Goal: Task Accomplishment & Management: Use online tool/utility

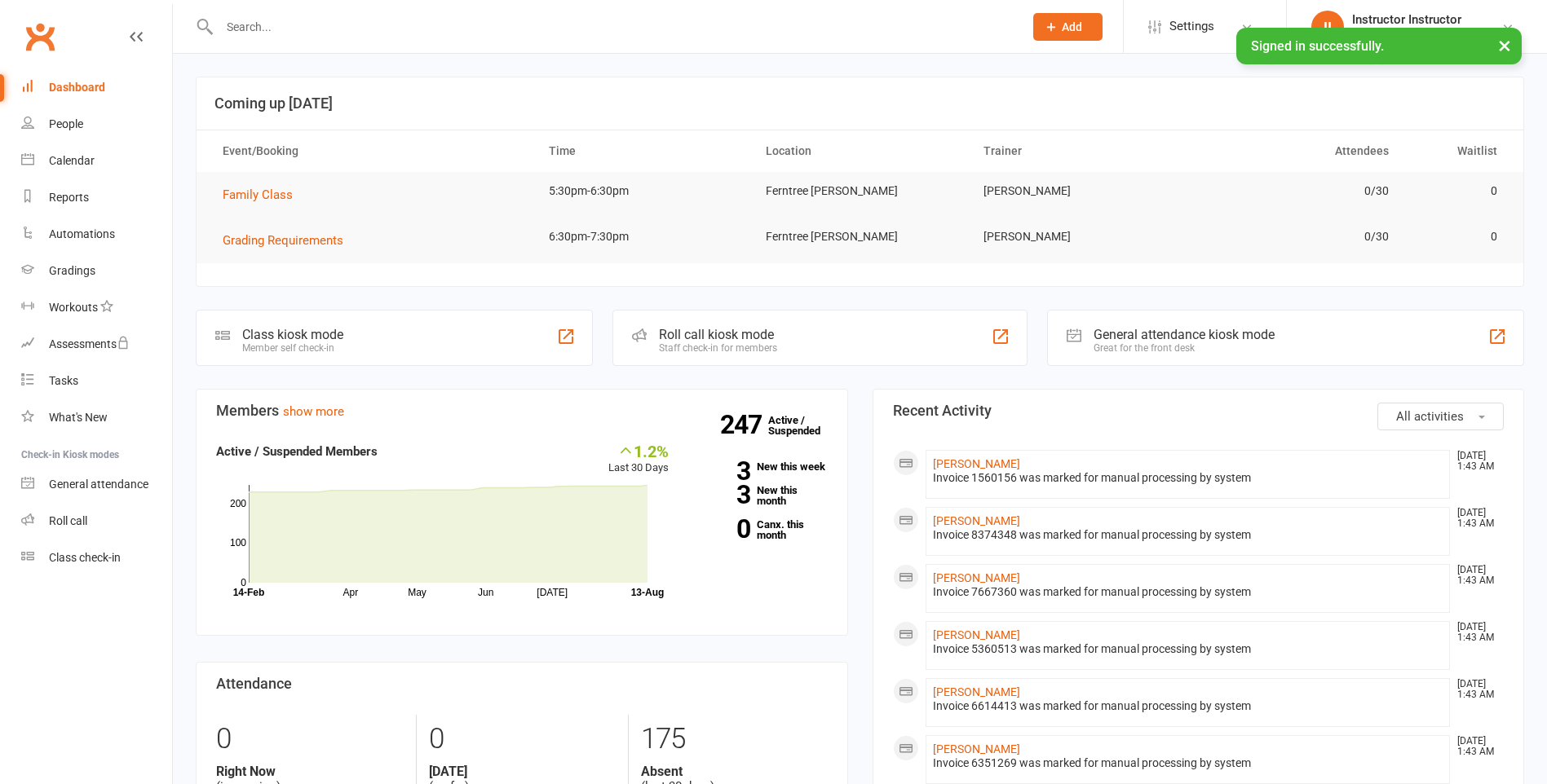
click at [89, 546] on link "Class check-in" at bounding box center [97, 558] width 151 height 37
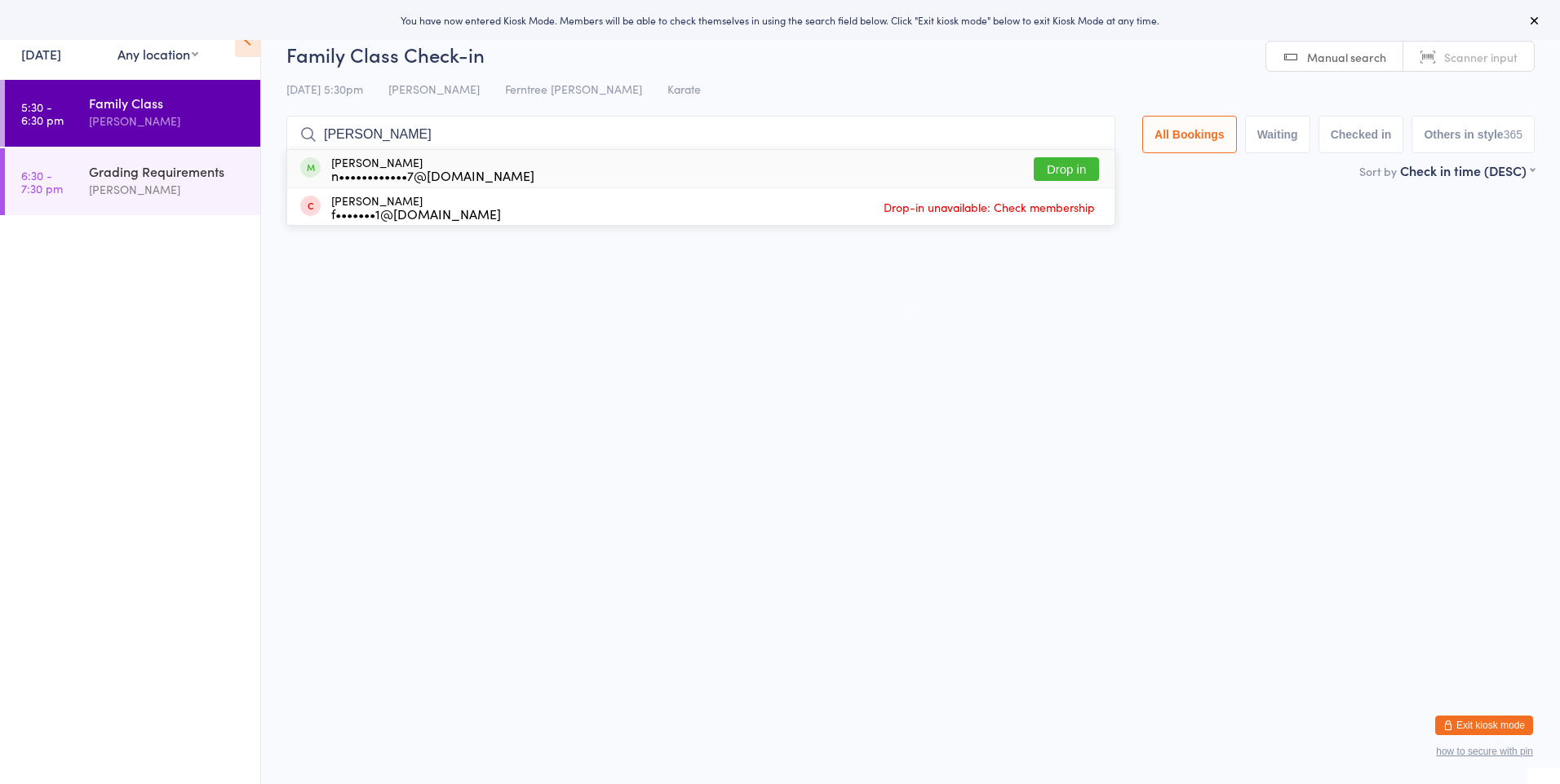
type input "nick"
click at [542, 174] on div "Nick Cooper n••••••••••••7@hotmail.com Drop in" at bounding box center [700, 169] width 827 height 38
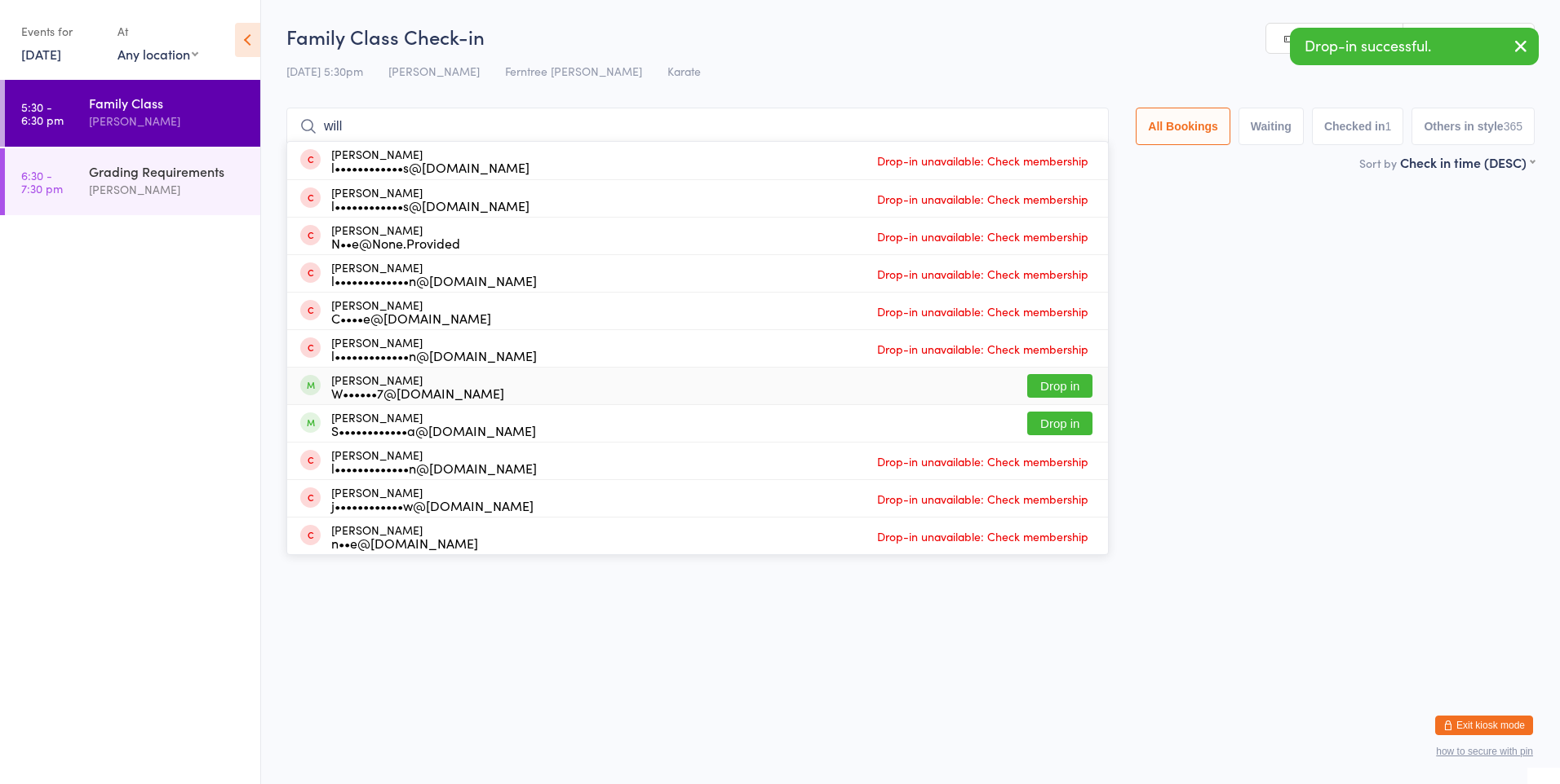
type input "will"
click at [513, 380] on div "William Dennis W••••••7@hotmail.com Drop in" at bounding box center [697, 385] width 820 height 37
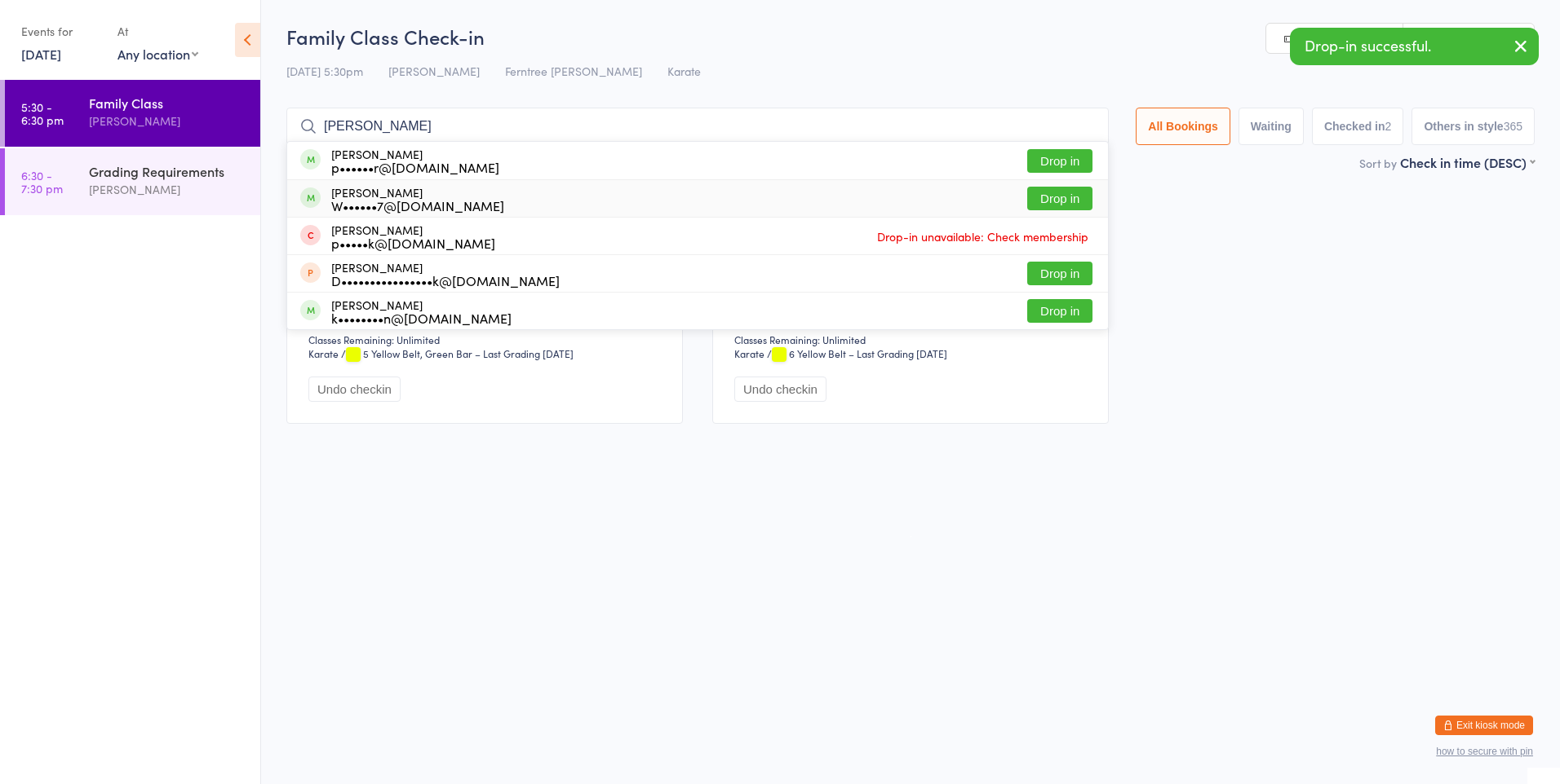
type input "patrick"
click at [454, 212] on div "W••••••7@hotmail.com" at bounding box center [417, 206] width 173 height 13
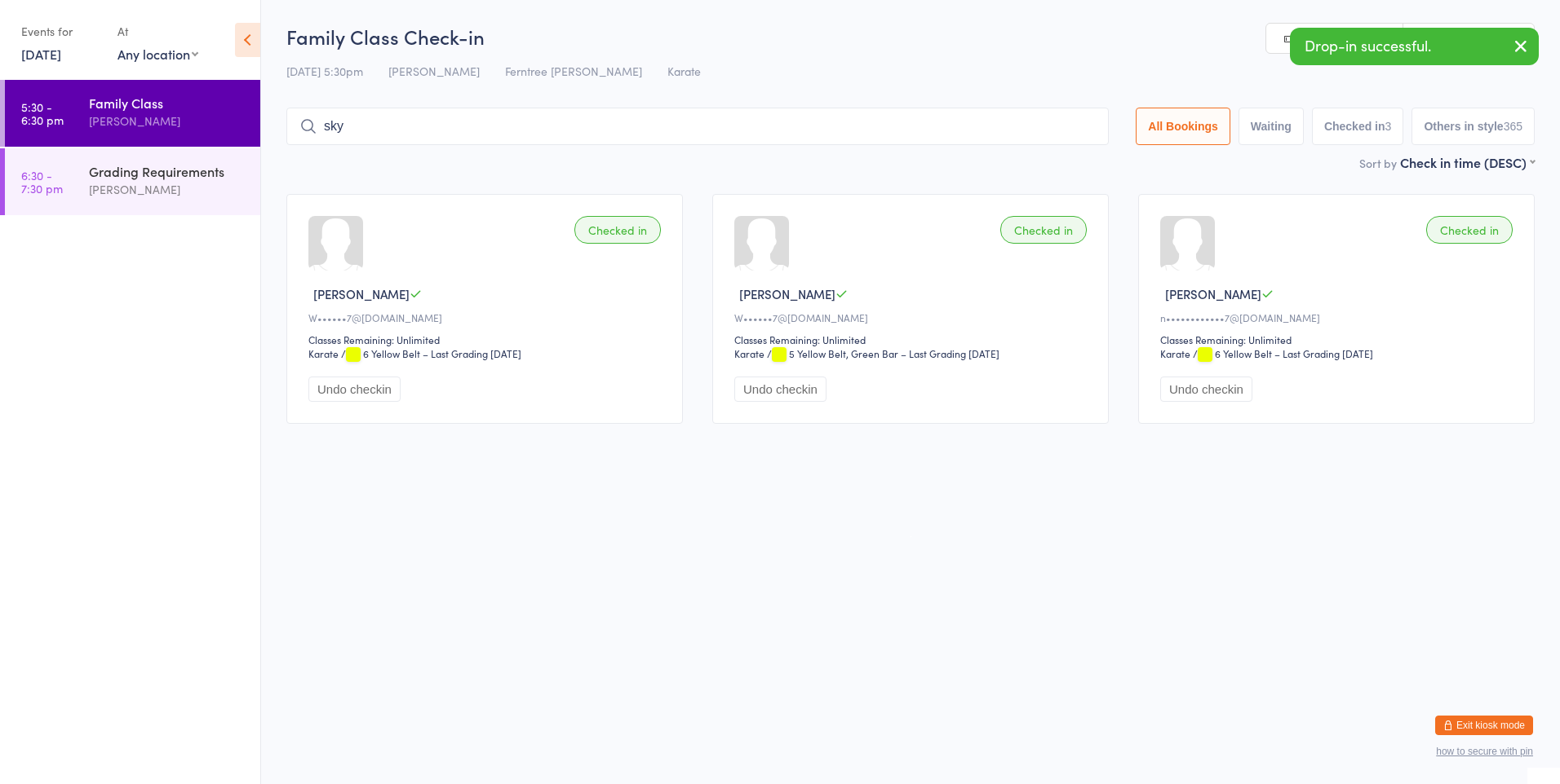
type input "skye"
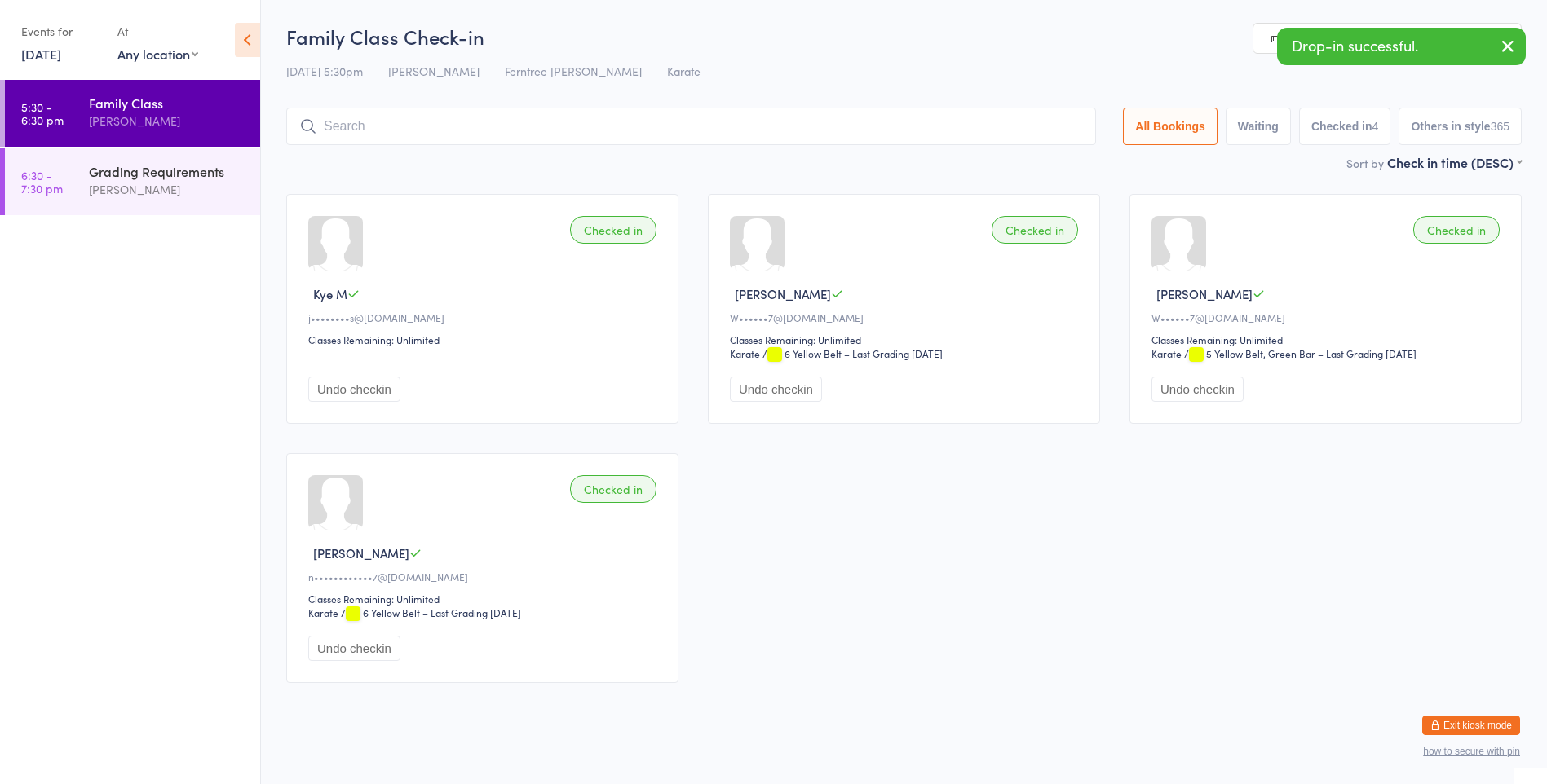
click at [356, 384] on button "Undo checkin" at bounding box center [354, 389] width 92 height 25
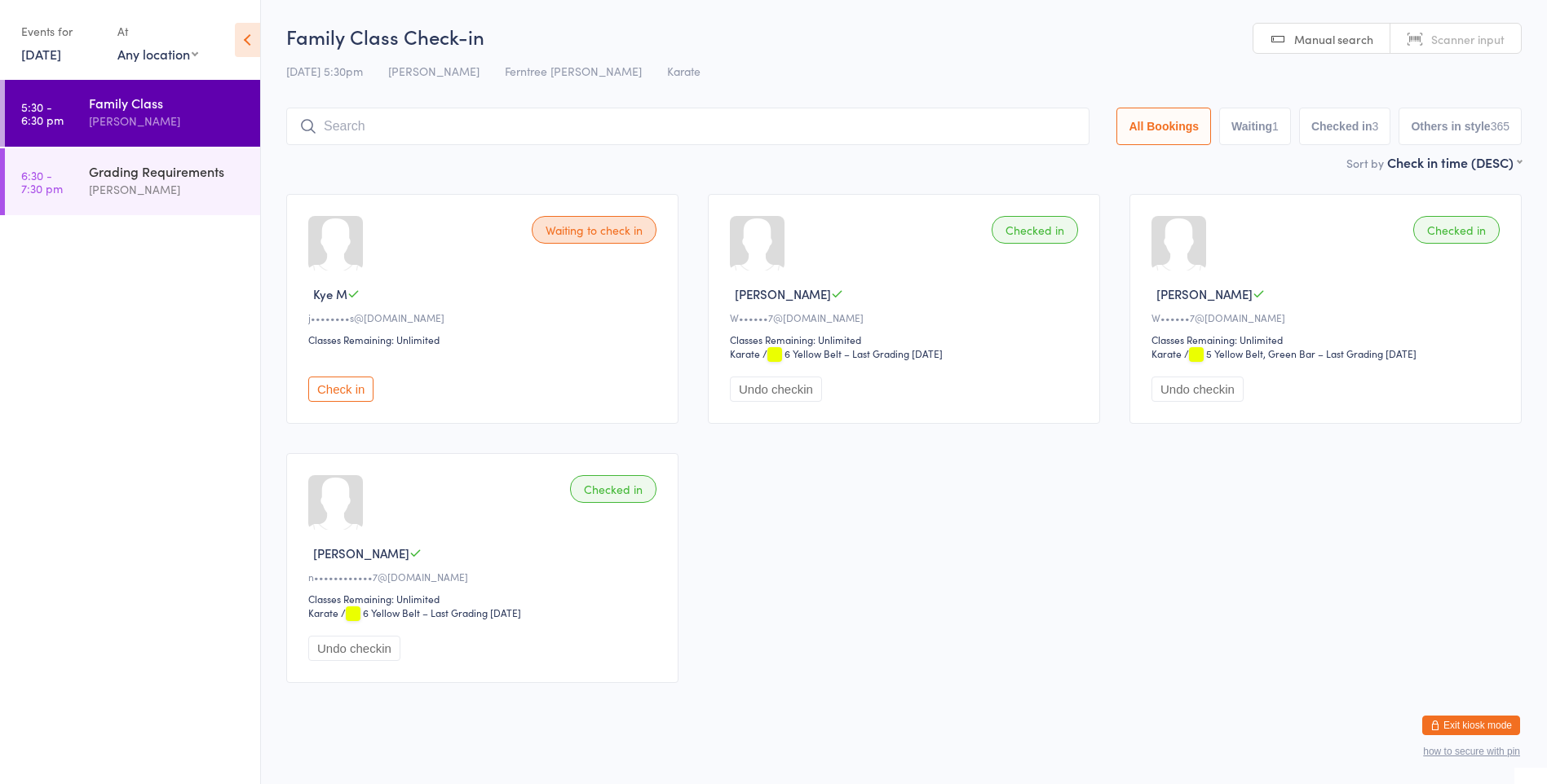
click at [542, 117] on input "search" at bounding box center [688, 126] width 803 height 38
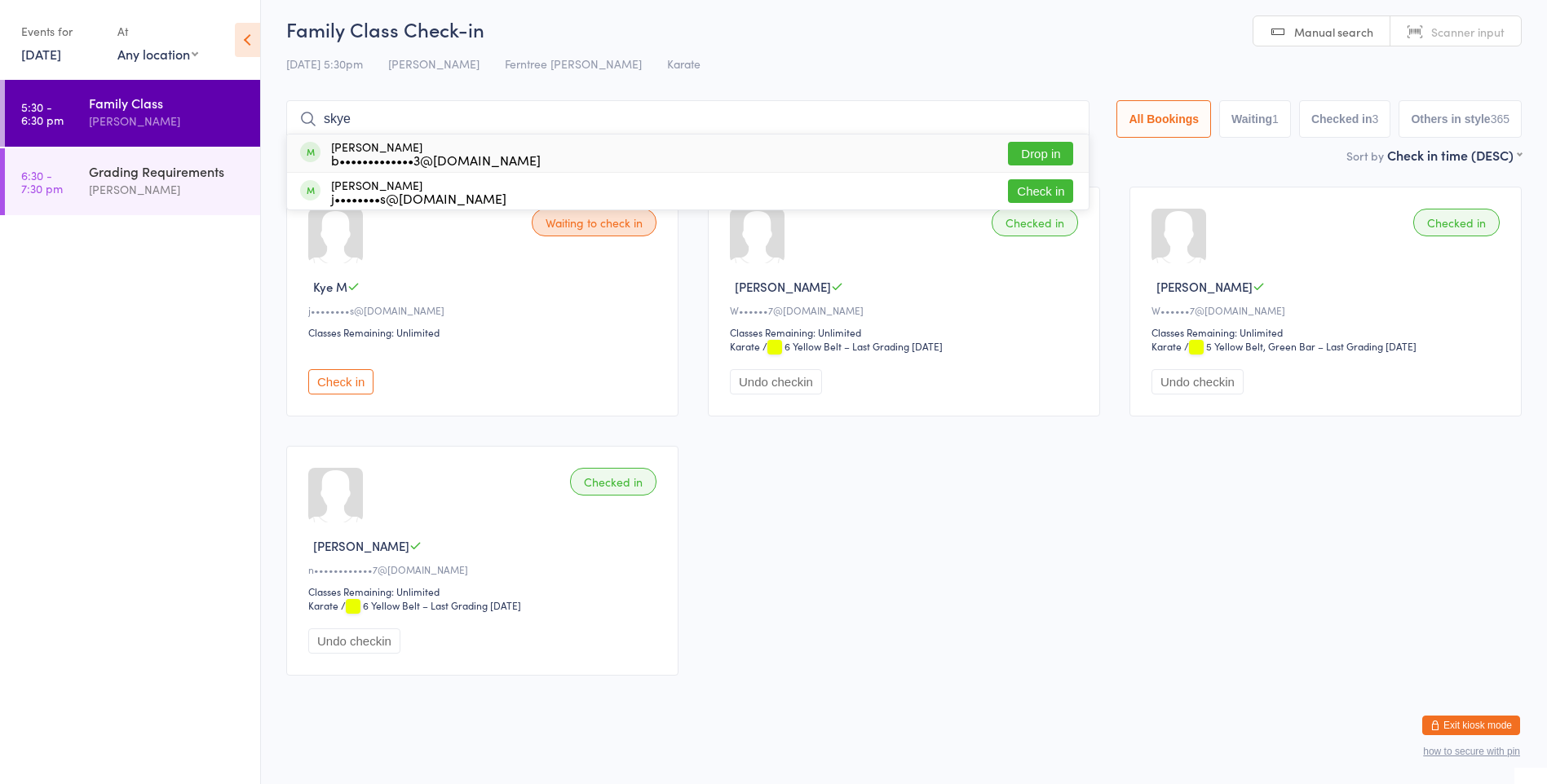
type input "skye"
click at [540, 153] on div "Skye Glover b•••••••••••••3@gmail.com Drop in" at bounding box center [688, 153] width 802 height 38
